Goal: Find specific page/section: Find specific page/section

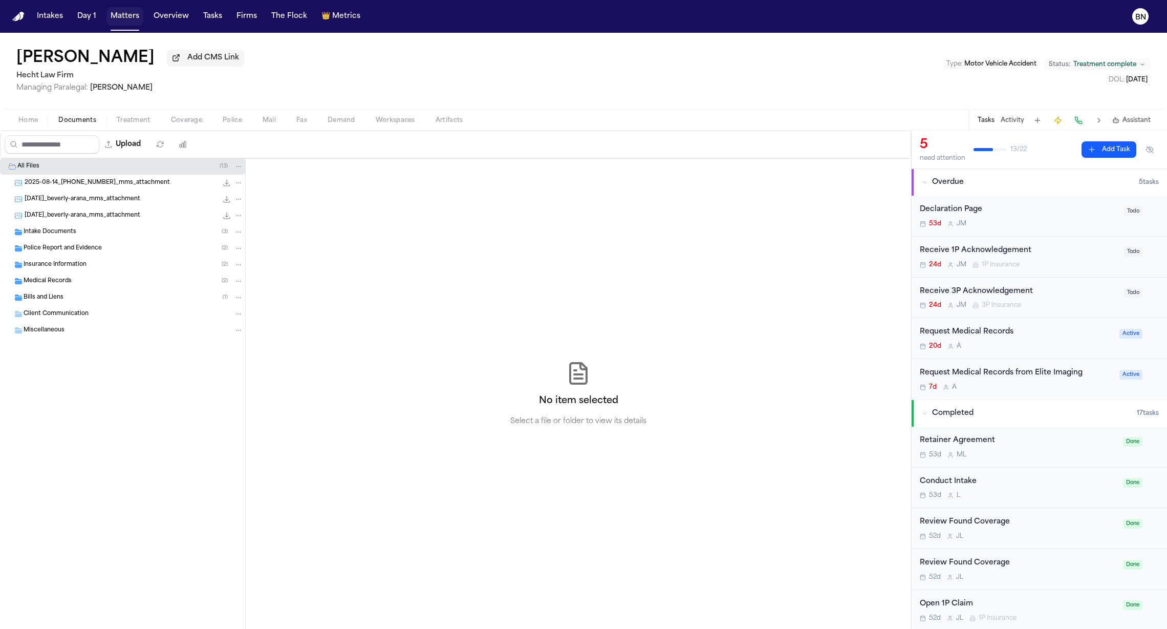
click at [125, 15] on button "Matters" at bounding box center [124, 16] width 37 height 18
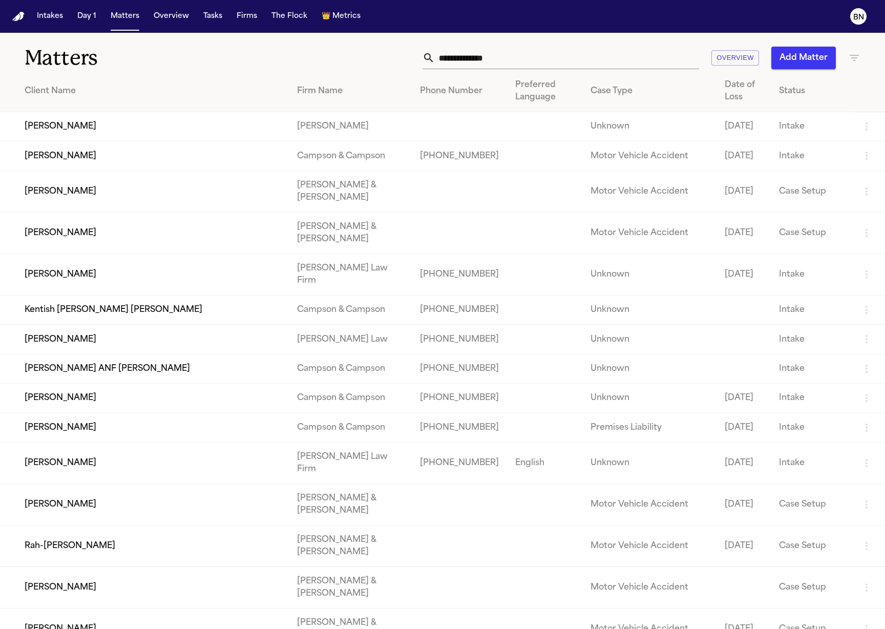
click at [610, 57] on input "text" at bounding box center [567, 58] width 264 height 23
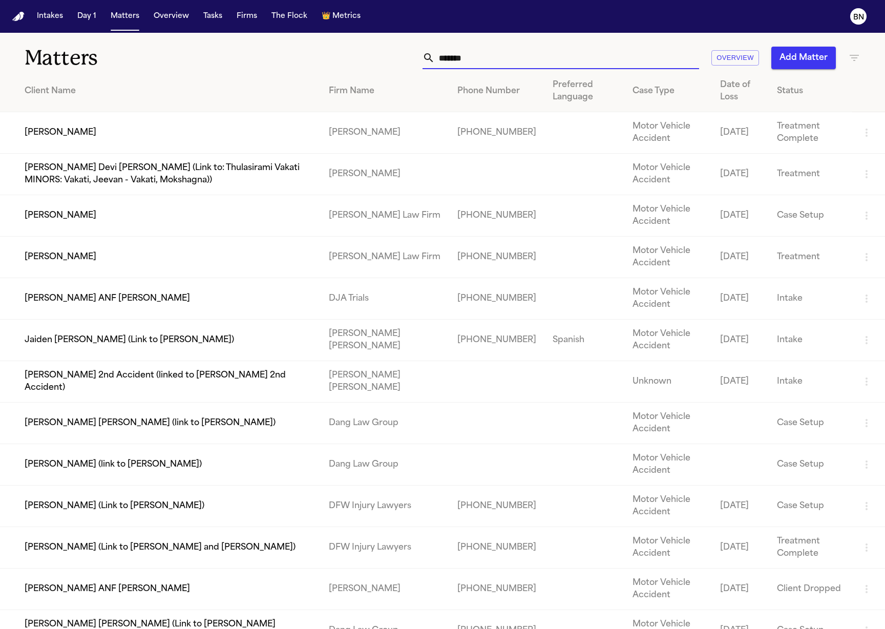
type input "*******"
click at [288, 208] on td "[PERSON_NAME]" at bounding box center [160, 215] width 321 height 41
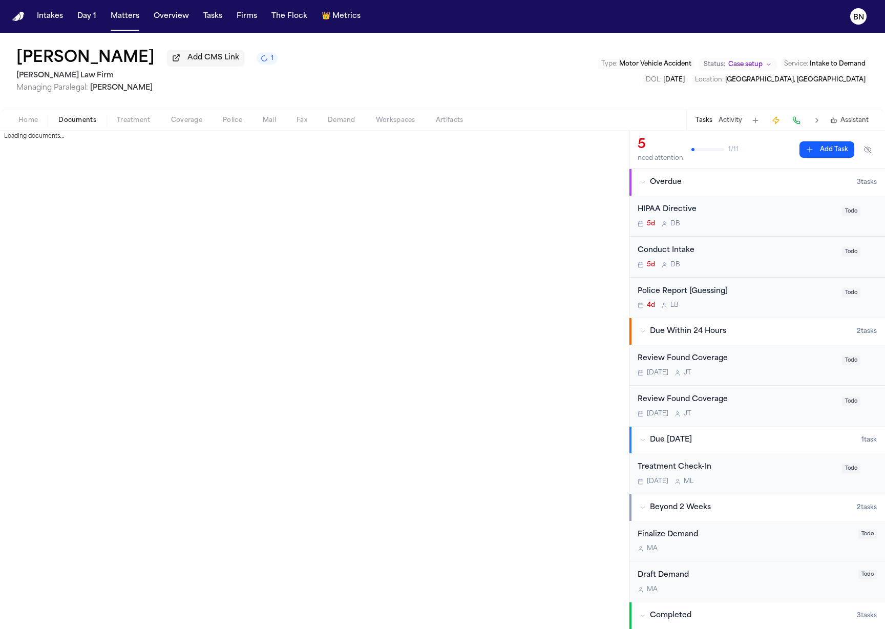
click at [82, 124] on span "Documents" at bounding box center [77, 120] width 38 height 8
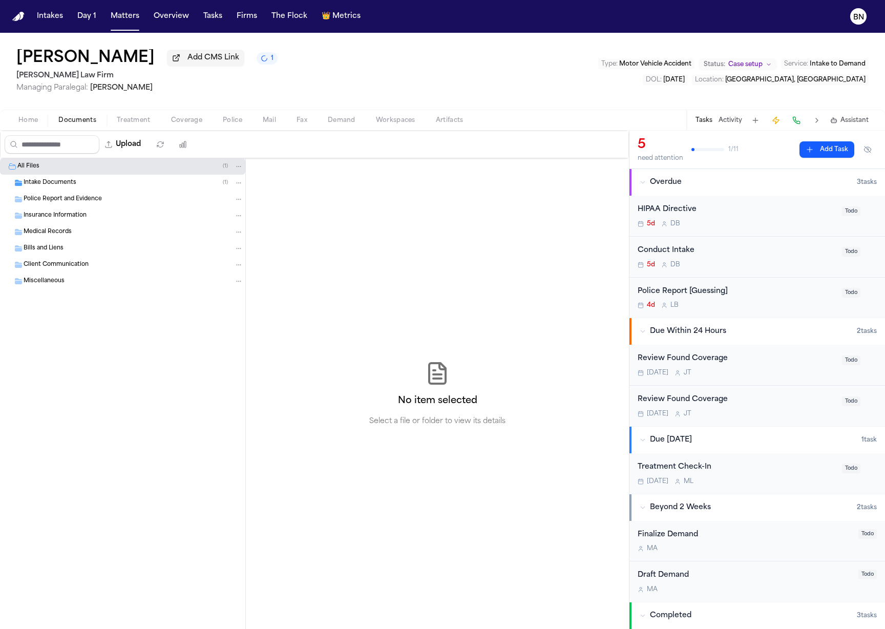
click at [103, 179] on div "Intake Documents ( 1 )" at bounding box center [122, 183] width 245 height 16
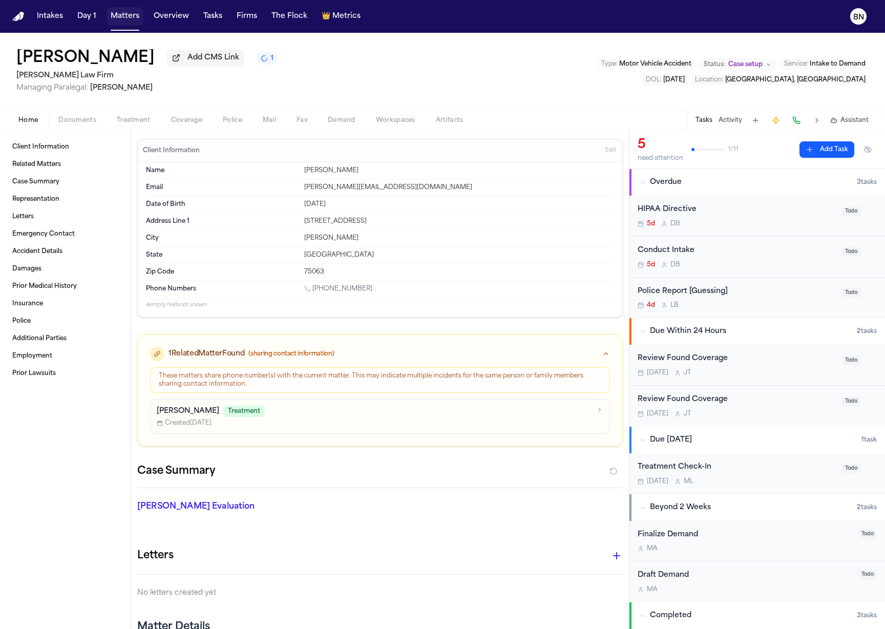
click at [131, 18] on button "Matters" at bounding box center [124, 16] width 37 height 18
click at [187, 408] on p "[PERSON_NAME]" at bounding box center [188, 411] width 62 height 10
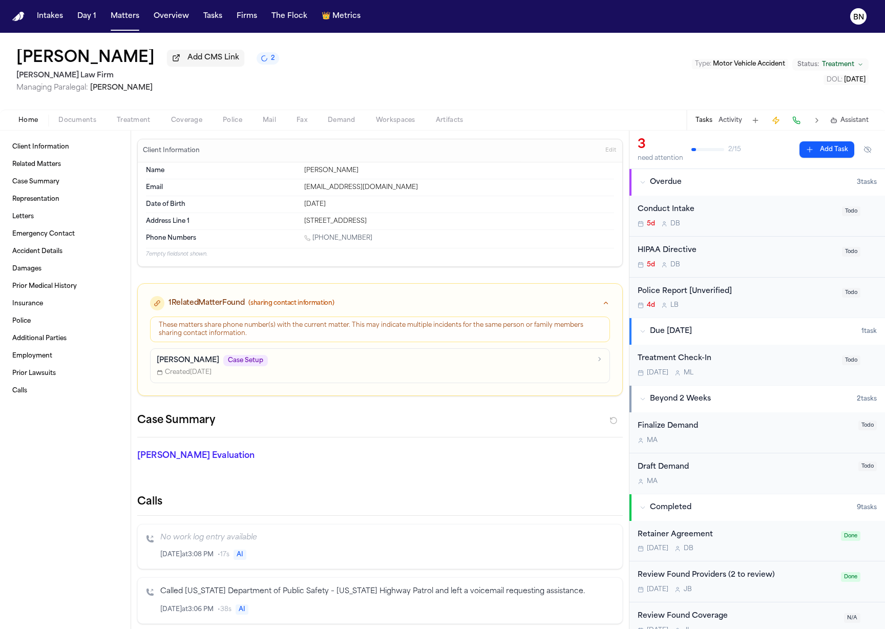
click at [80, 124] on span "Documents" at bounding box center [77, 120] width 38 height 8
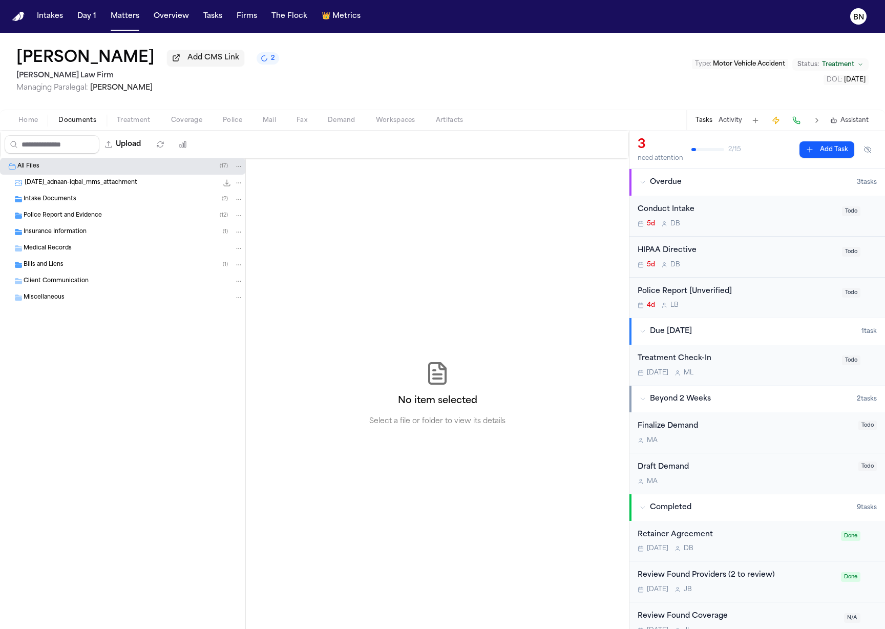
click at [614, 104] on div "[PERSON_NAME] Add CMS Link 2 [PERSON_NAME] Law Firm Managing Paralegal: [PERSON…" at bounding box center [442, 71] width 885 height 77
